Goal: Navigation & Orientation: Find specific page/section

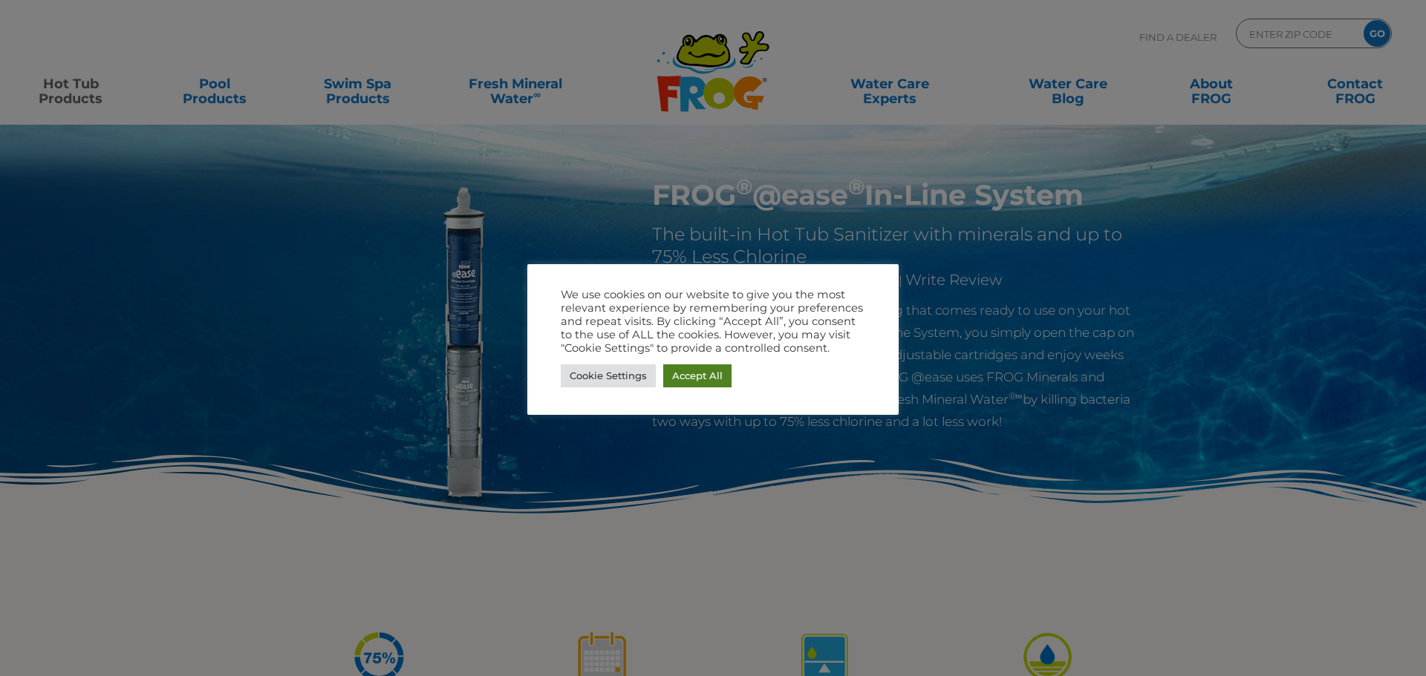
click at [682, 376] on link "Accept All" at bounding box center [697, 376] width 68 height 23
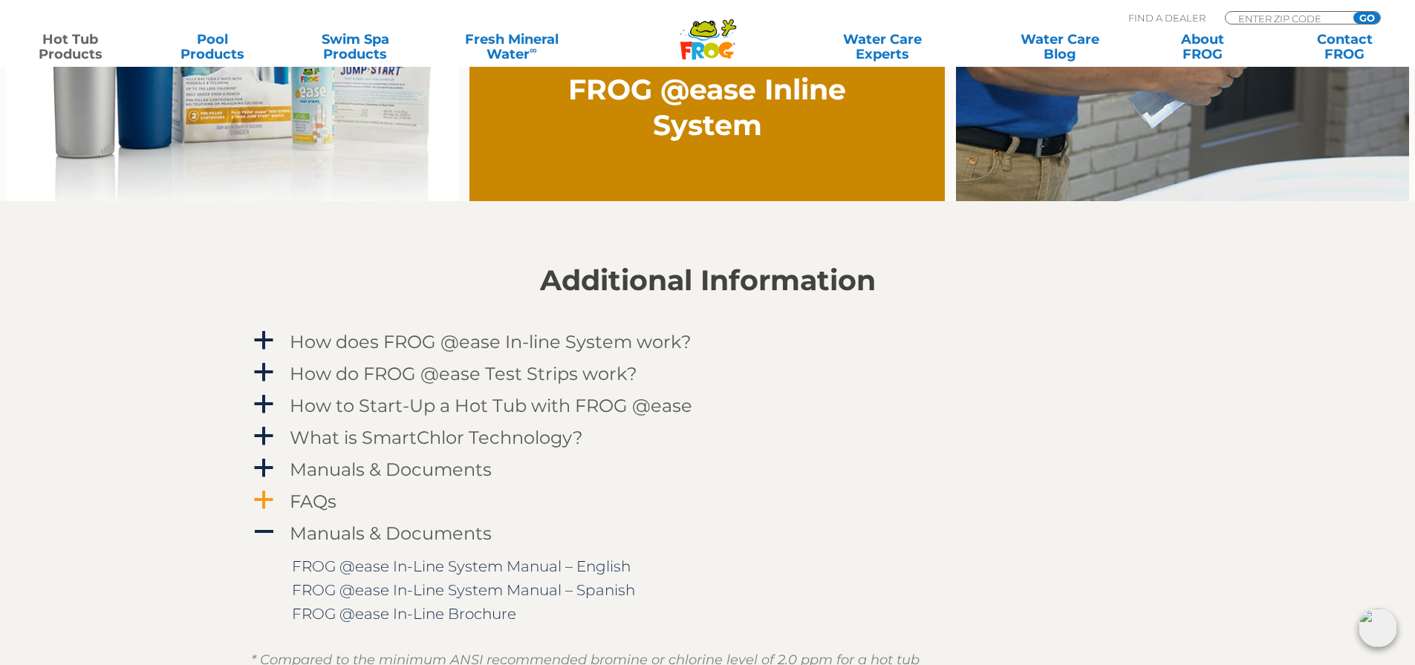
scroll to position [1708, 0]
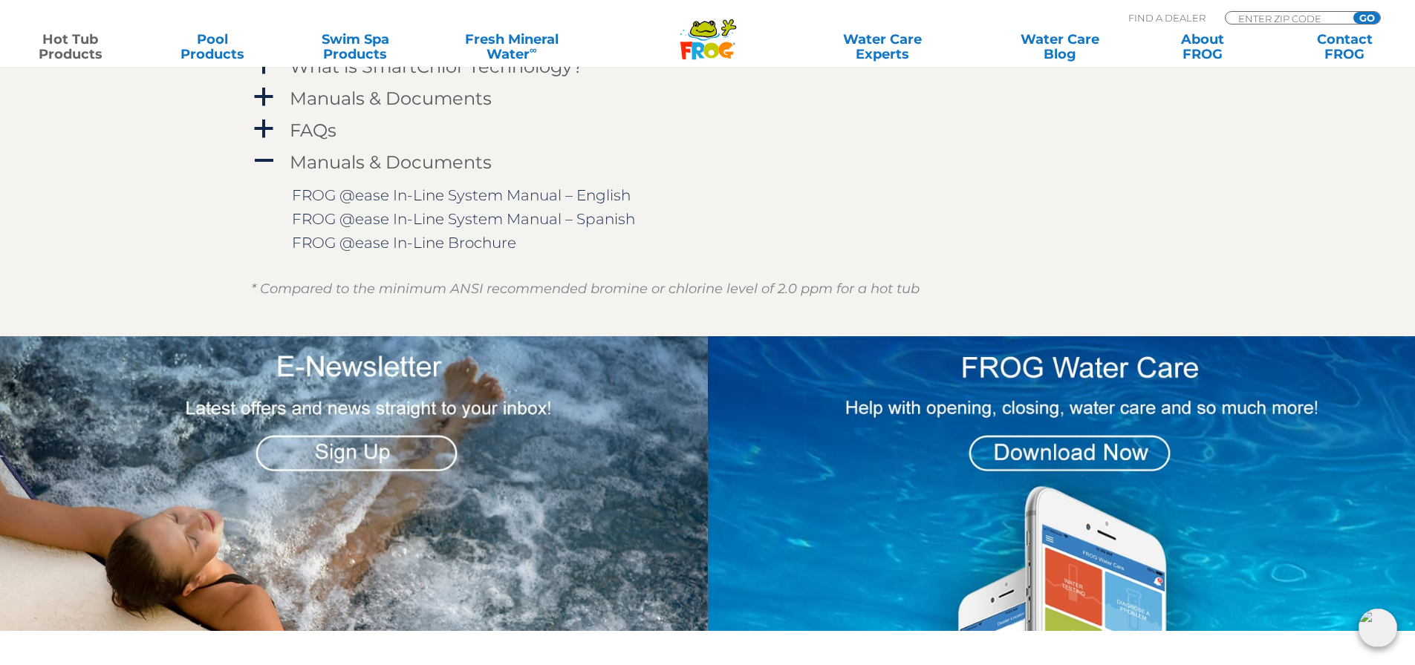
click at [1290, 8] on div "Find A Dealer ENTER ZIP CODE GO" at bounding box center [1254, 19] width 252 height 25
click at [1293, 18] on input "Zip Code Form" at bounding box center [1286, 18] width 100 height 13
type input "08054"
click at [1353, 12] on input "GO" at bounding box center [1366, 18] width 27 height 12
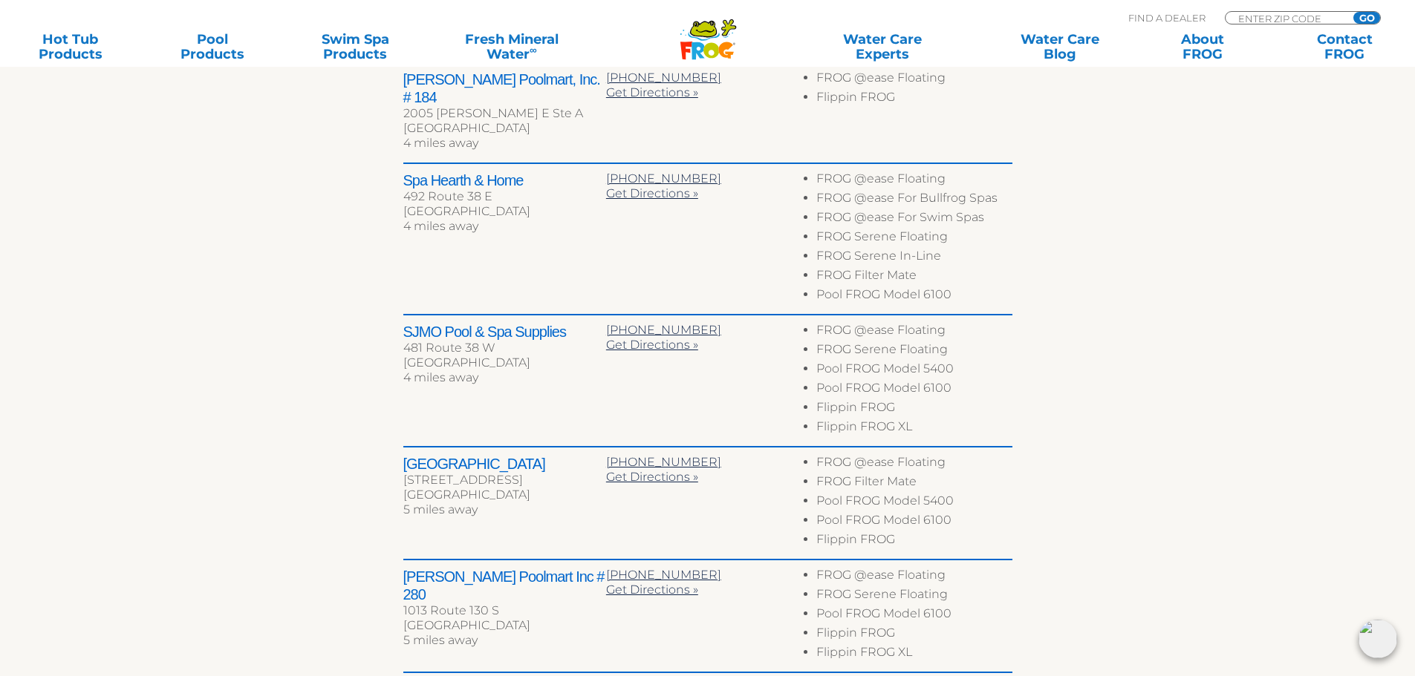
scroll to position [743, 0]
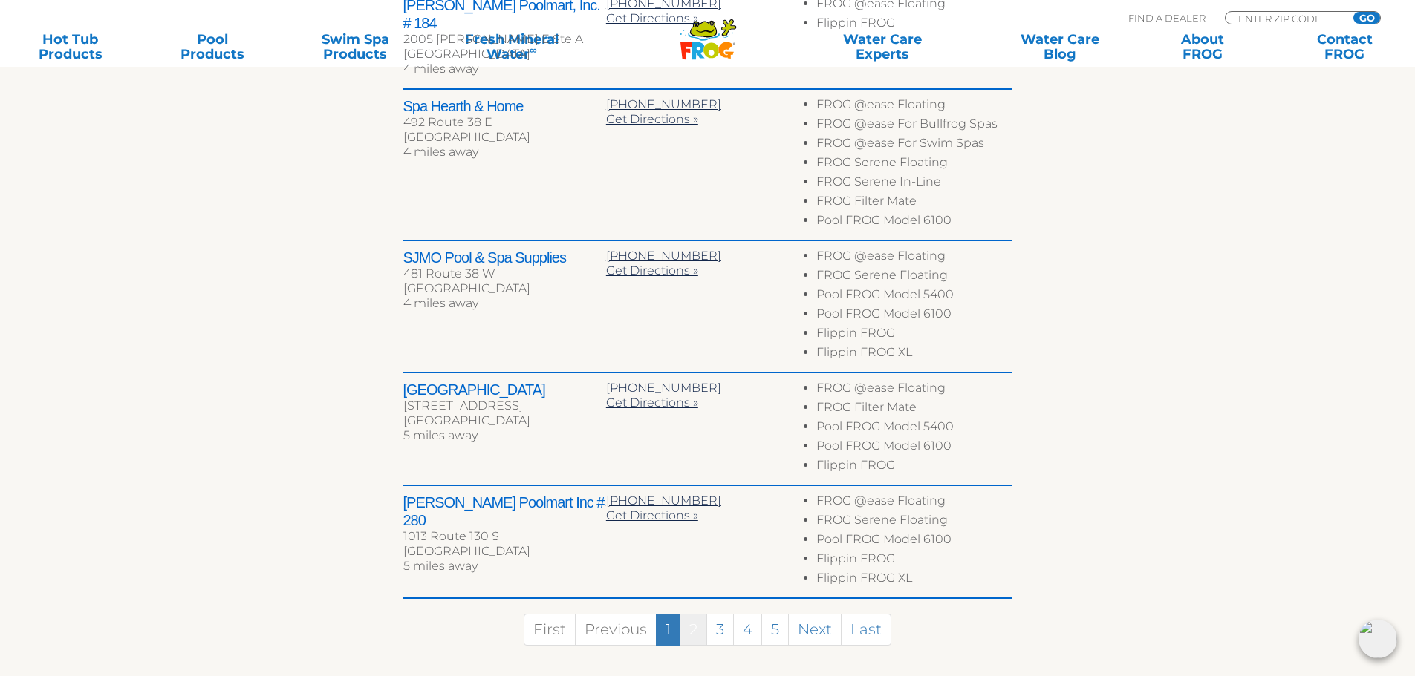
click at [694, 615] on link "2" at bounding box center [692, 630] width 27 height 32
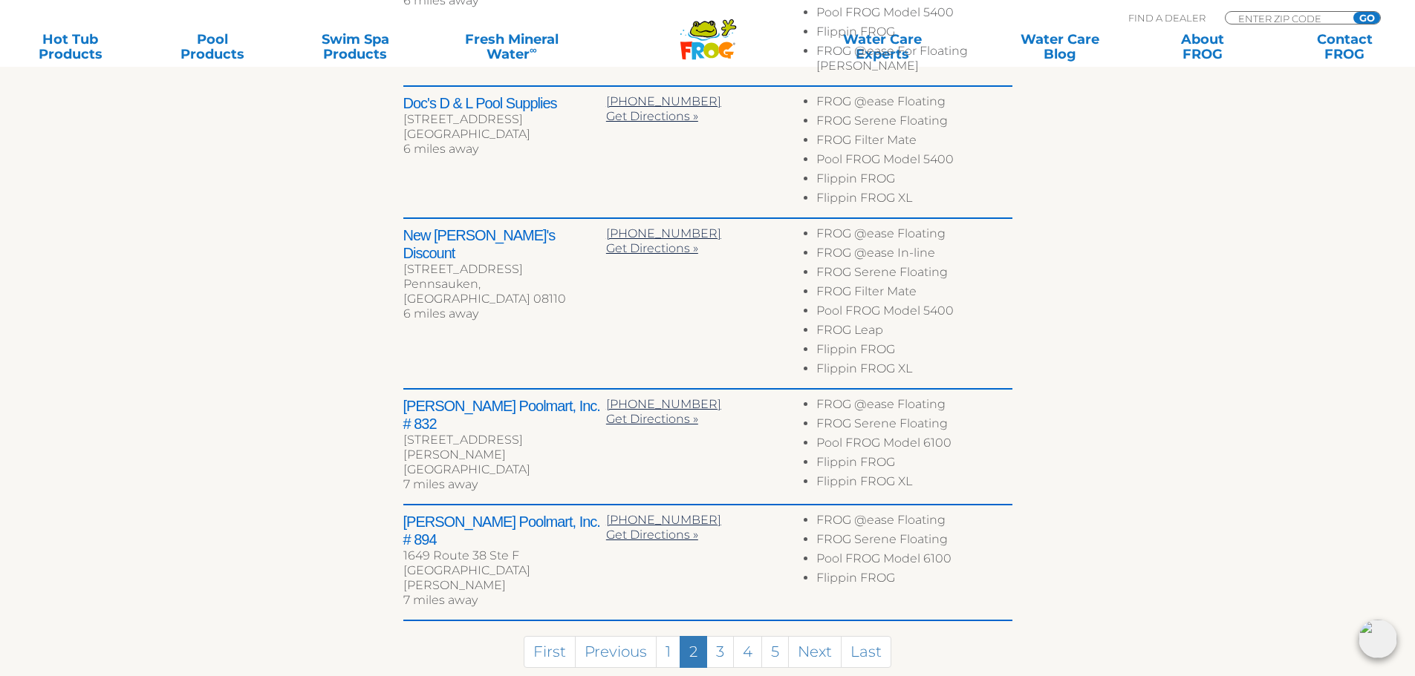
scroll to position [885, 0]
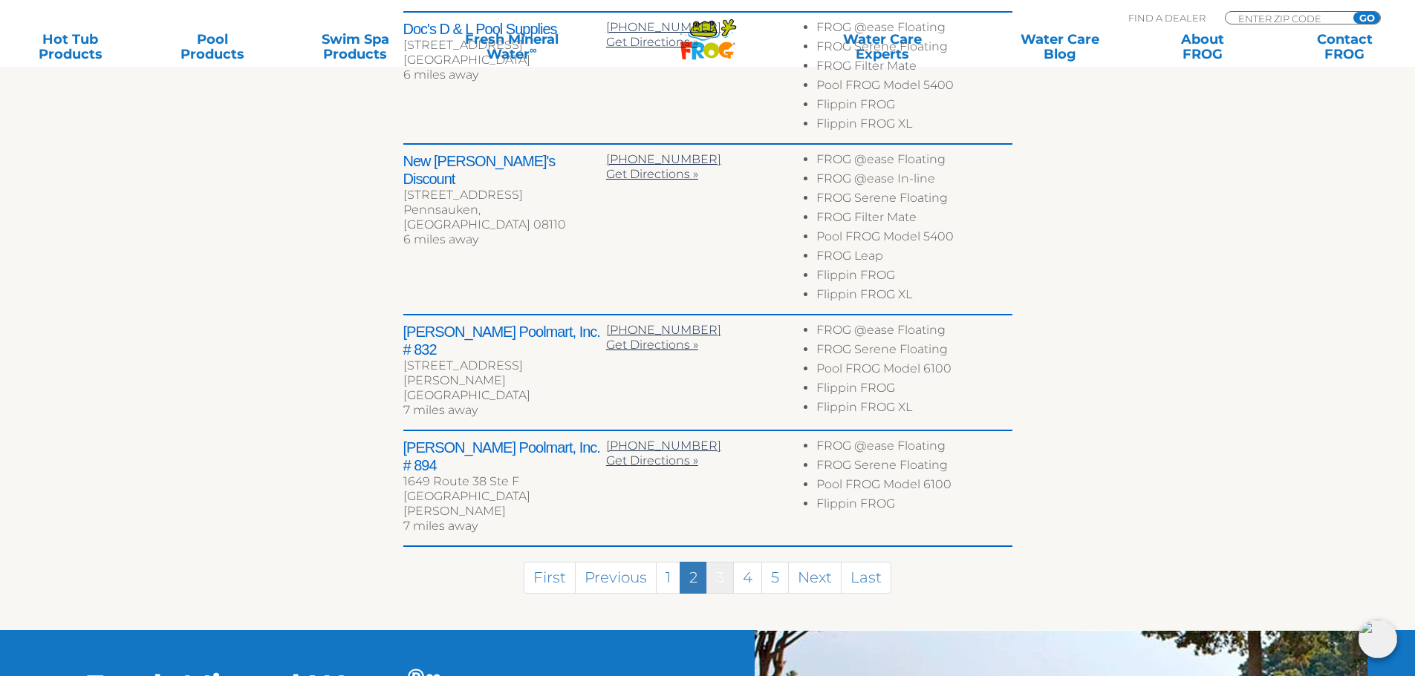
click at [723, 562] on link "3" at bounding box center [719, 578] width 27 height 32
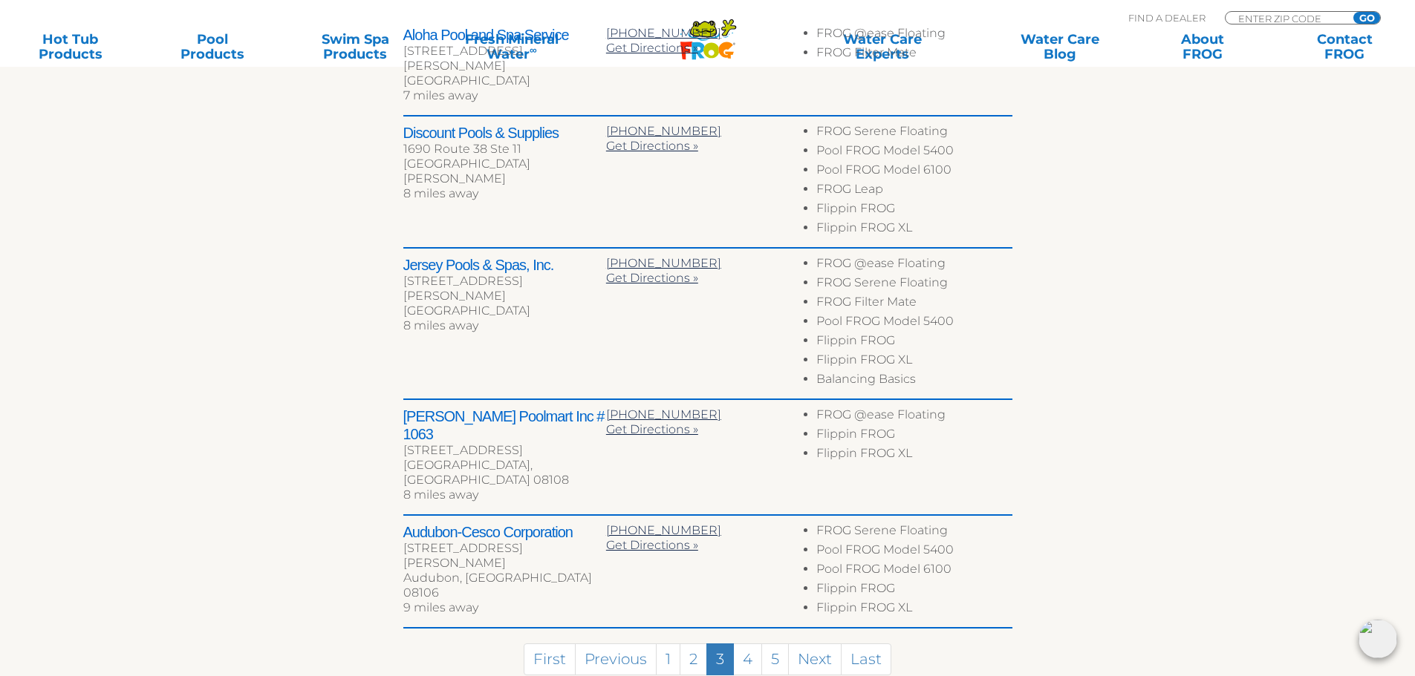
scroll to position [861, 0]
